Goal: Task Accomplishment & Management: Manage account settings

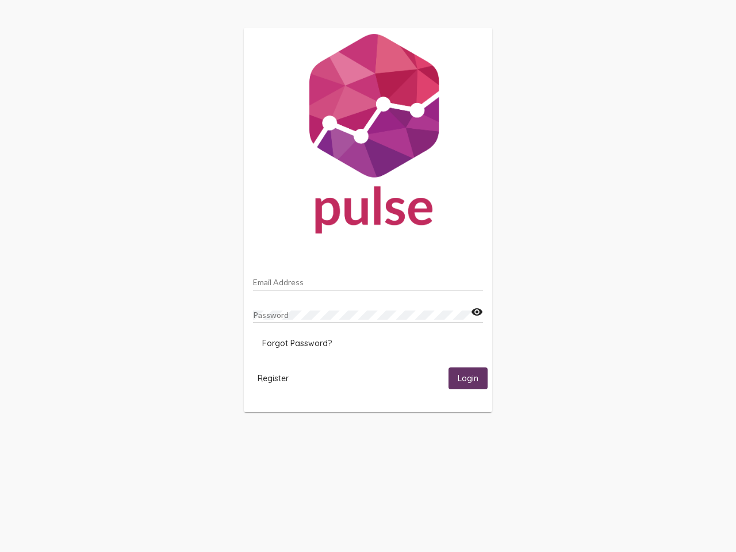
click at [368, 279] on input "Email Address" at bounding box center [368, 282] width 230 height 9
click at [477, 312] on mat-icon "visibility" at bounding box center [477, 312] width 12 height 14
click at [297, 343] on span "Forgot Password?" at bounding box center [297, 343] width 70 height 10
click at [273, 378] on span "Register" at bounding box center [273, 378] width 31 height 10
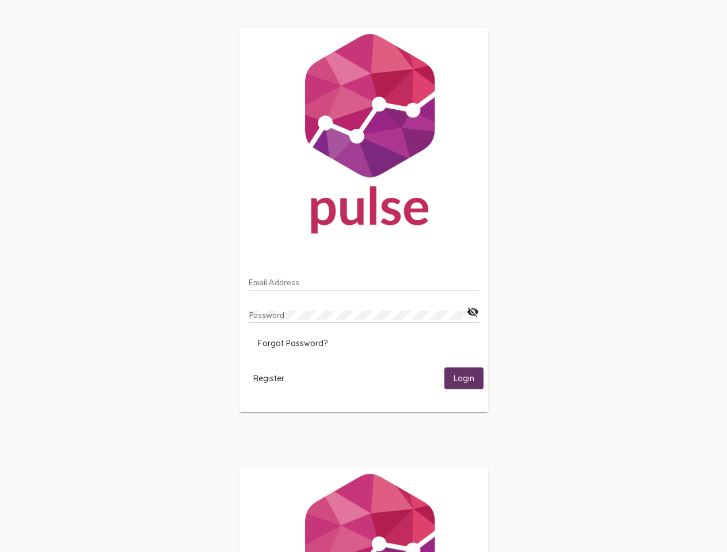
click at [468, 378] on span "Login" at bounding box center [463, 379] width 21 height 10
